Goal: Information Seeking & Learning: Learn about a topic

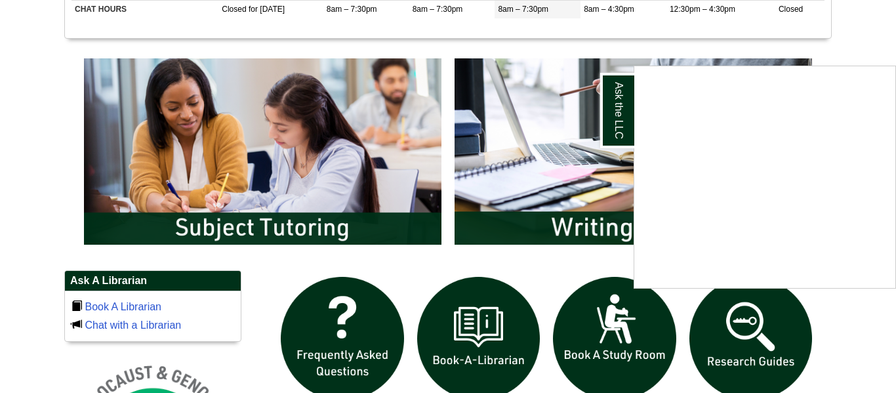
scroll to position [660, 0]
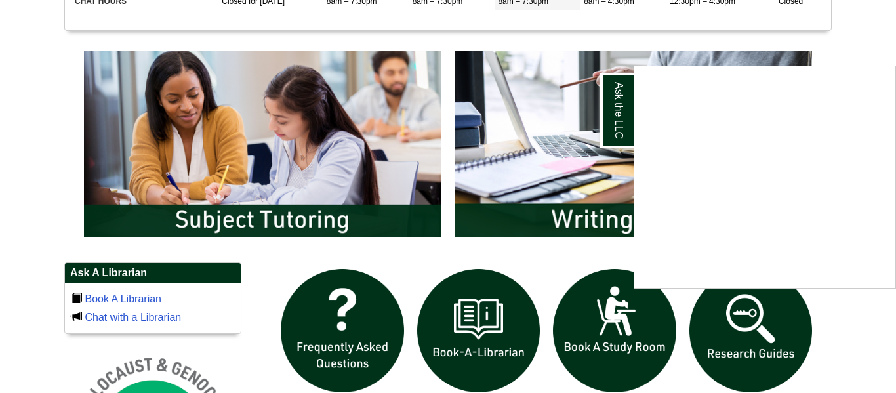
click at [750, 353] on div "Ask the LLC" at bounding box center [448, 196] width 896 height 393
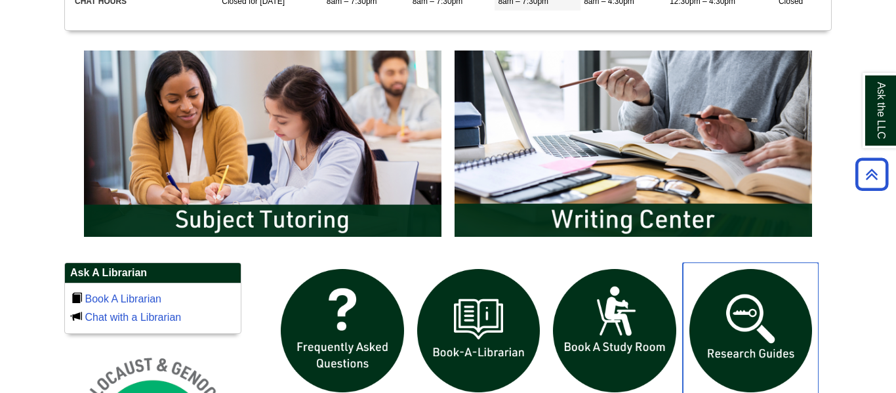
click at [742, 330] on img "slideshow" at bounding box center [751, 330] width 136 height 136
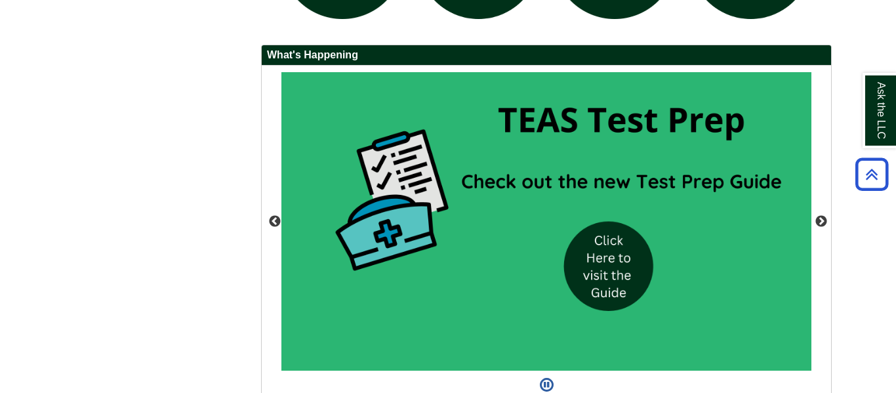
scroll to position [1180, 0]
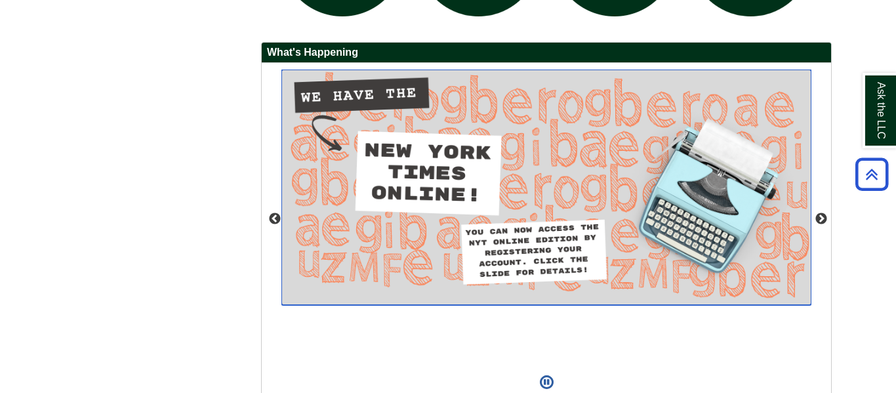
click at [516, 231] on img "slideshow" at bounding box center [546, 187] width 530 height 235
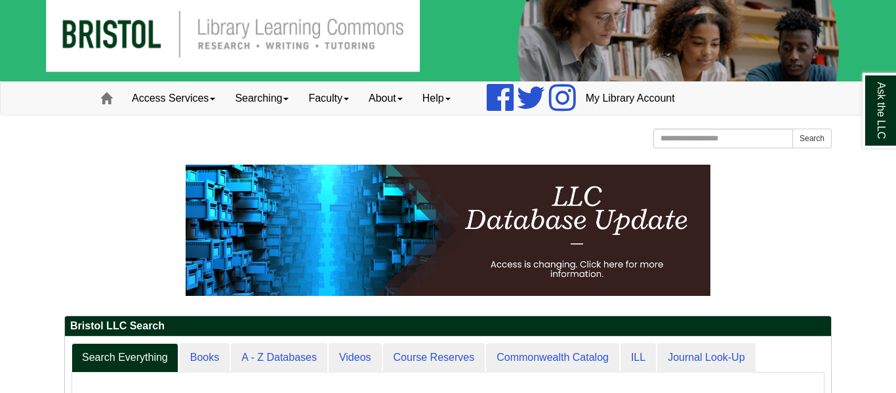
scroll to position [0, 0]
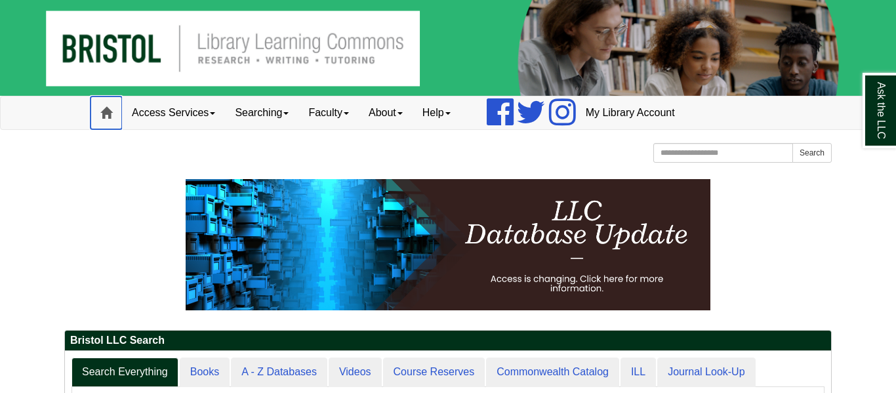
click at [106, 110] on span at bounding box center [106, 113] width 12 height 12
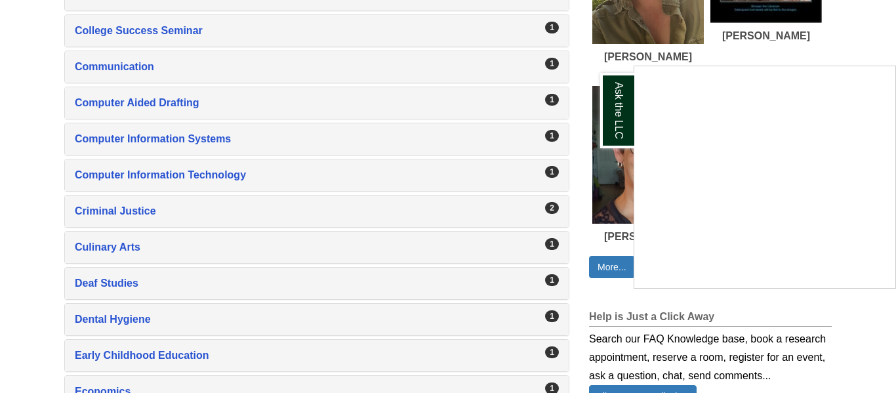
scroll to position [718, 0]
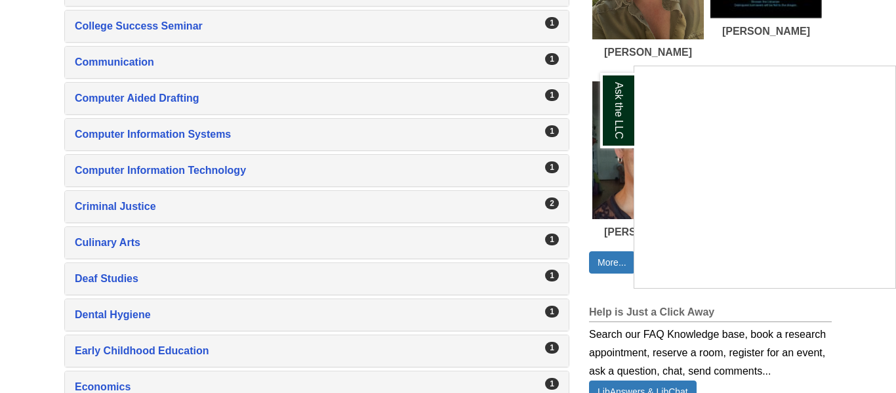
click at [551, 239] on div "Ask the LLC" at bounding box center [448, 196] width 896 height 393
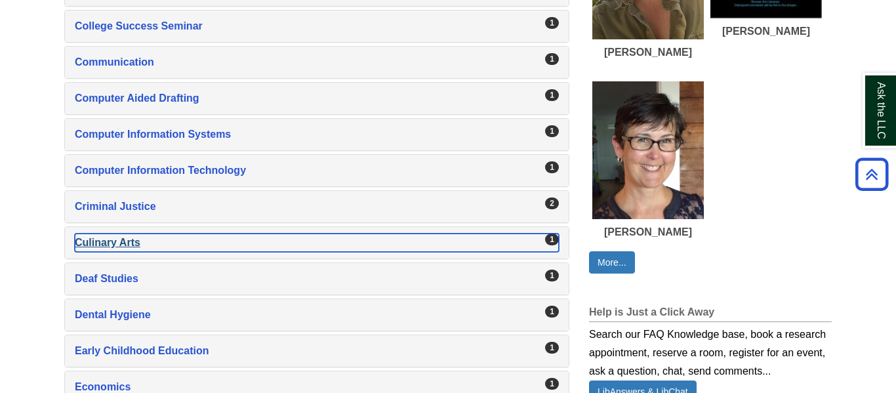
click at [551, 239] on div "1" at bounding box center [552, 239] width 14 height 12
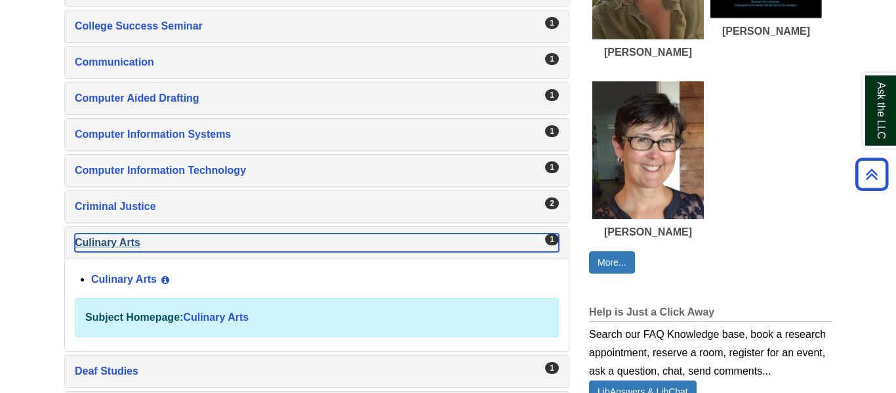
click at [551, 239] on div "1" at bounding box center [552, 239] width 14 height 12
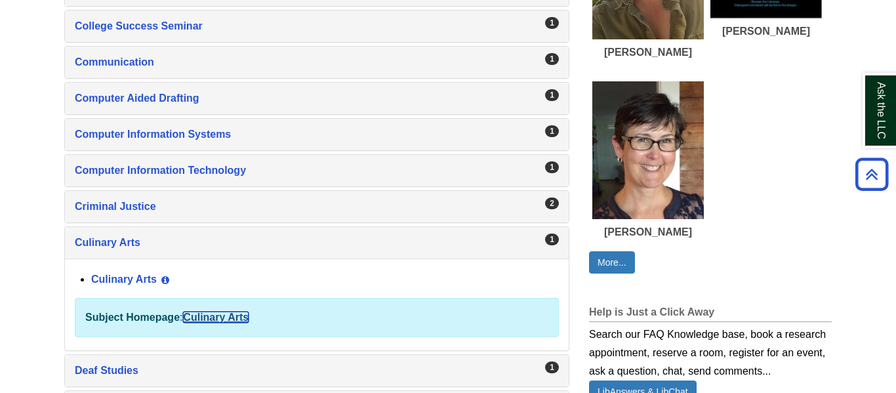
click at [219, 320] on link "Culinary Arts" at bounding box center [216, 316] width 66 height 11
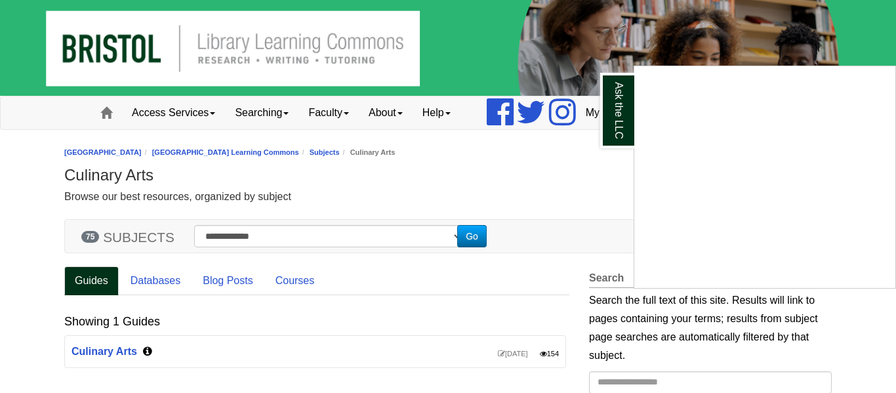
click at [101, 351] on div "Ask the LLC" at bounding box center [448, 196] width 896 height 393
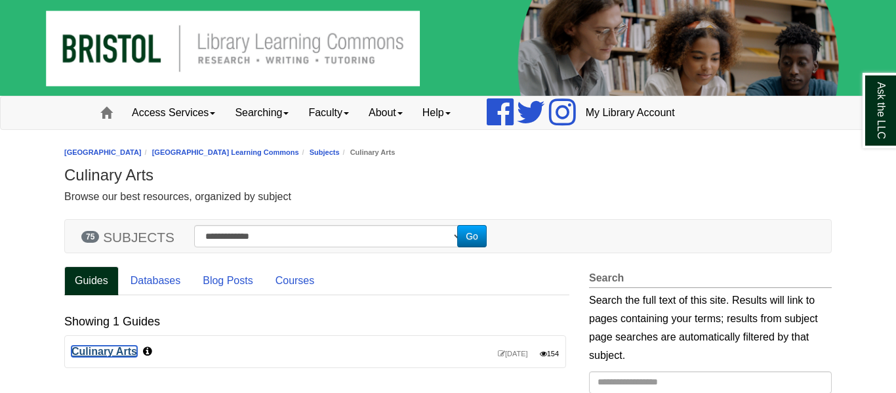
click at [101, 351] on link "Culinary Arts" at bounding box center [104, 351] width 66 height 11
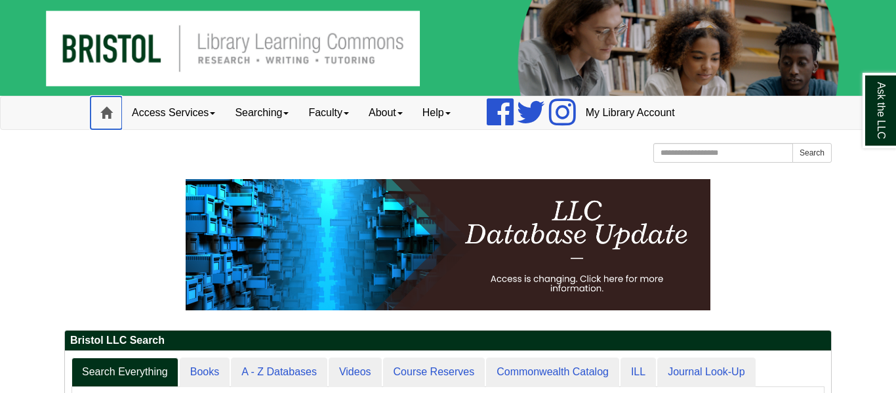
click at [106, 110] on span at bounding box center [106, 113] width 12 height 12
